Goal: Task Accomplishment & Management: Use online tool/utility

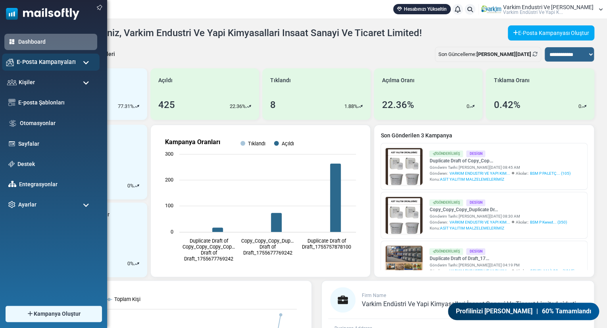
click at [64, 62] on span "E-Posta Kampanyaları" at bounding box center [46, 62] width 59 height 9
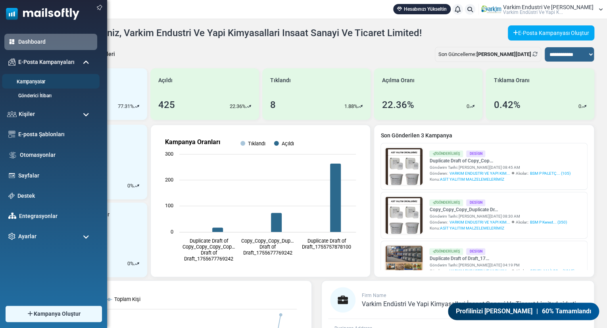
click at [52, 79] on link "Kampanyalar" at bounding box center [49, 82] width 95 height 8
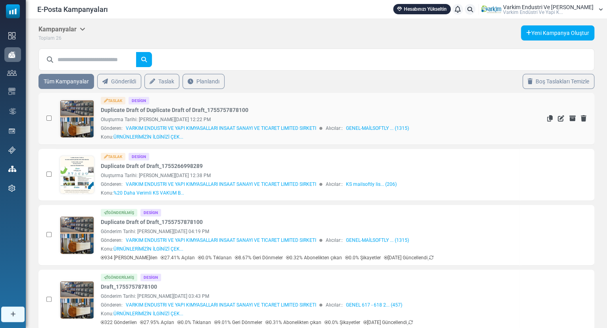
click at [80, 118] on link at bounding box center [77, 141] width 34 height 82
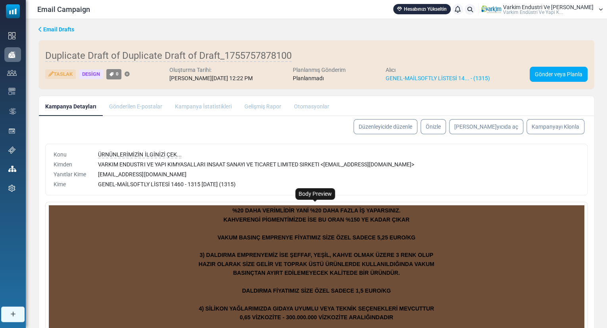
scroll to position [264, 0]
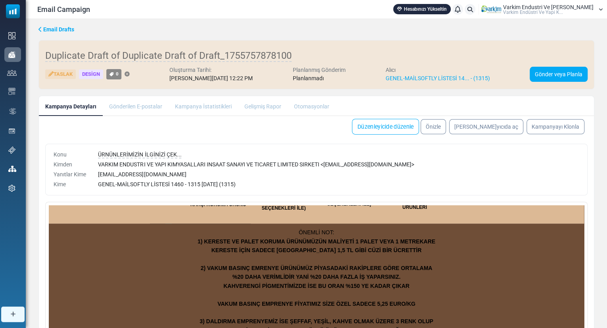
click at [419, 130] on link "Düzenleyicide düzenle" at bounding box center [385, 127] width 67 height 16
